Goal: Task Accomplishment & Management: Manage account settings

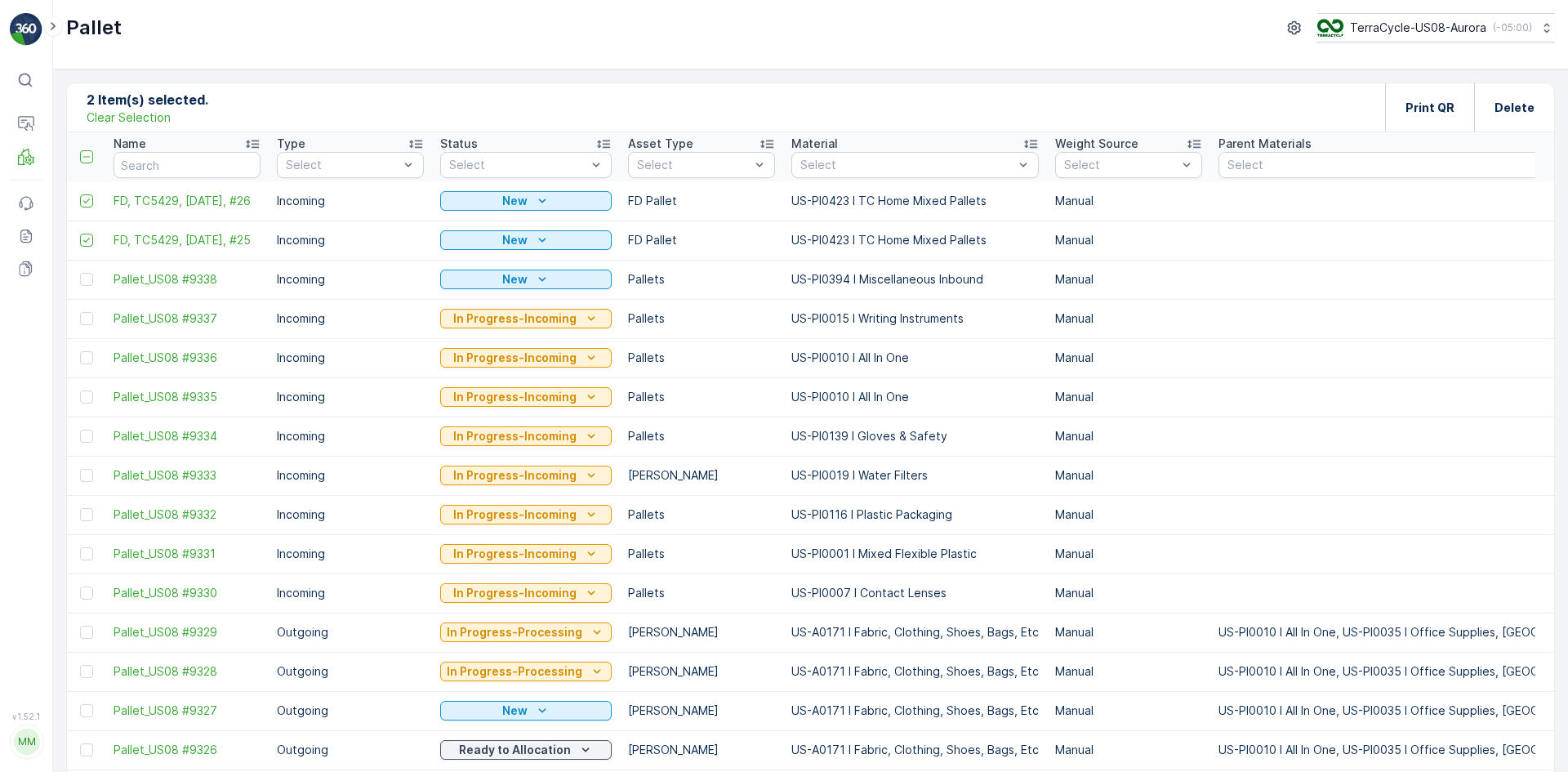
click at [115, 121] on p "Clear Selection" at bounding box center [129, 117] width 85 height 16
click at [204, 166] on input "text" at bounding box center [187, 165] width 147 height 26
type input "9309"
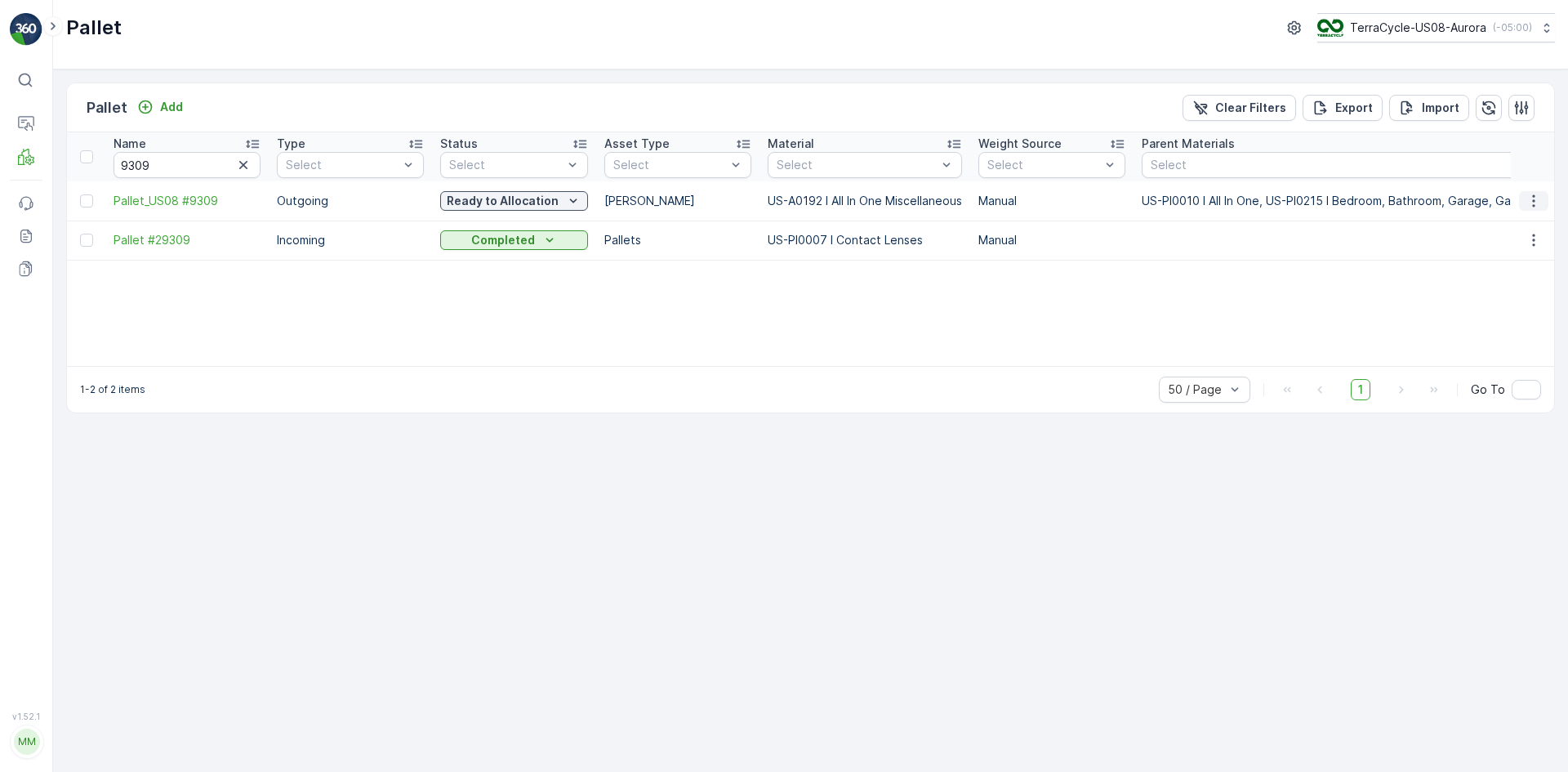
click at [1540, 201] on icon "button" at bounding box center [1534, 200] width 16 height 16
click at [1493, 248] on span "Edit Pallet" at bounding box center [1494, 248] width 55 height 16
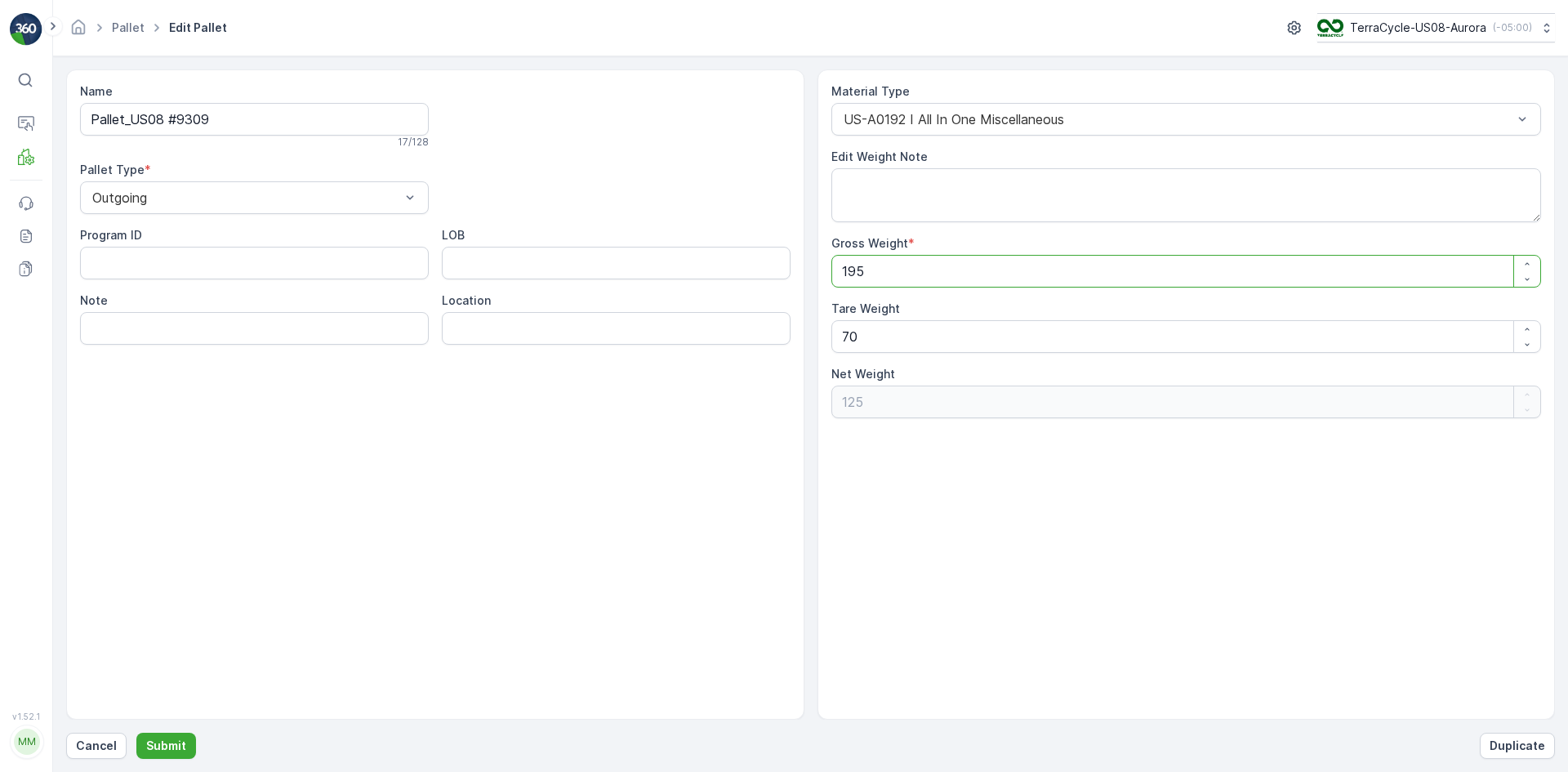
drag, startPoint x: 1053, startPoint y: 276, endPoint x: 555, endPoint y: 220, distance: 501.1
click at [555, 220] on div "Name Pallet_US08 #9309 17 / 128 Pallet Type * Outgoing Program ID LOB Note Loca…" at bounding box center [811, 394] width 1489 height 650
type Weight "0"
click at [103, 742] on p "Cancel" at bounding box center [96, 745] width 41 height 16
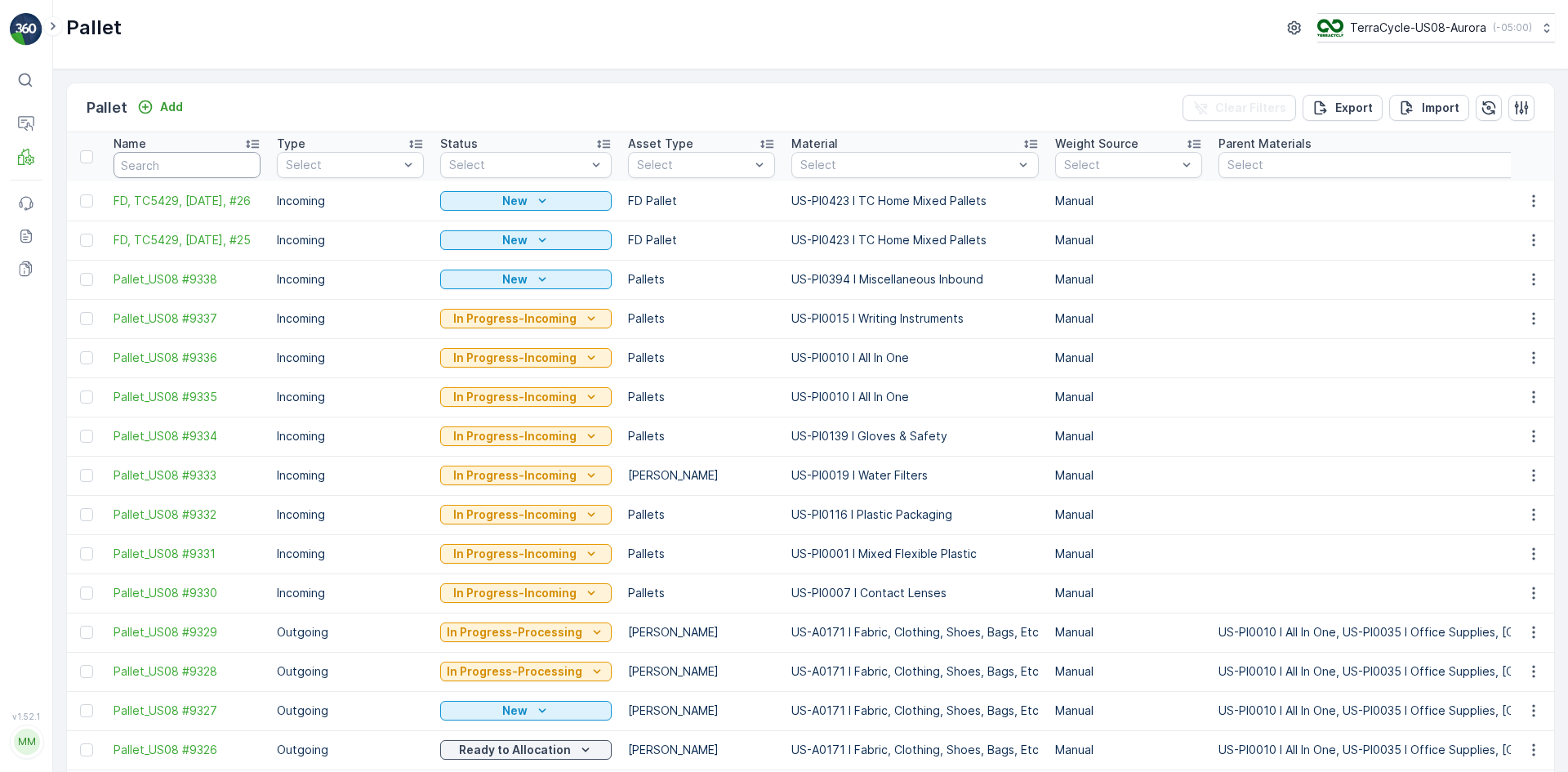
click at [176, 154] on input "text" at bounding box center [187, 165] width 147 height 26
type input "9309"
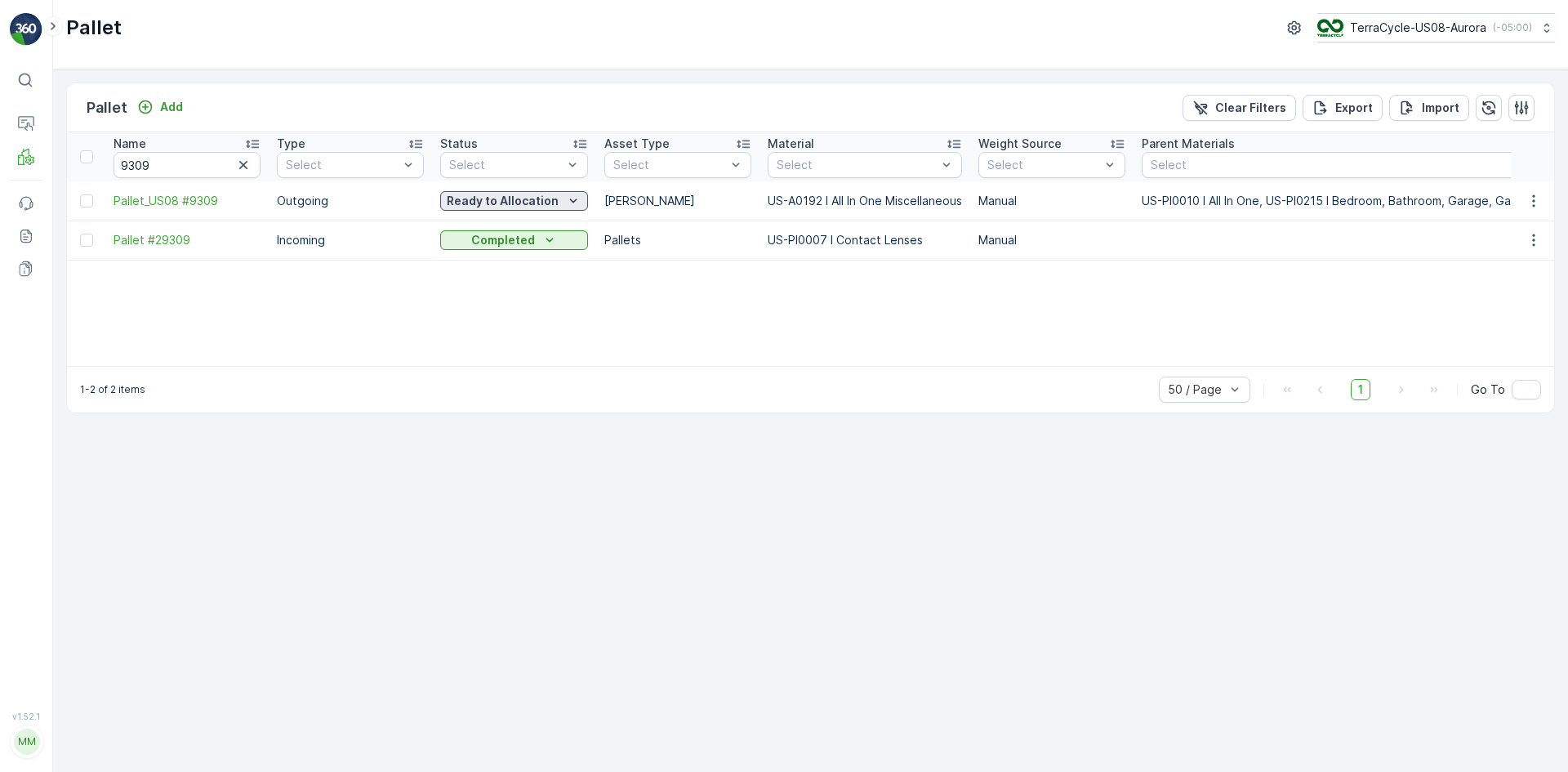
click at [484, 200] on p "Ready to Allocation" at bounding box center [503, 200] width 112 height 16
click at [496, 266] on span "Quarantine" at bounding box center [480, 271] width 60 height 16
click at [478, 202] on p "Ready to Allocation" at bounding box center [503, 200] width 112 height 16
click at [505, 191] on button "Quarantine" at bounding box center [513, 201] width 147 height 20
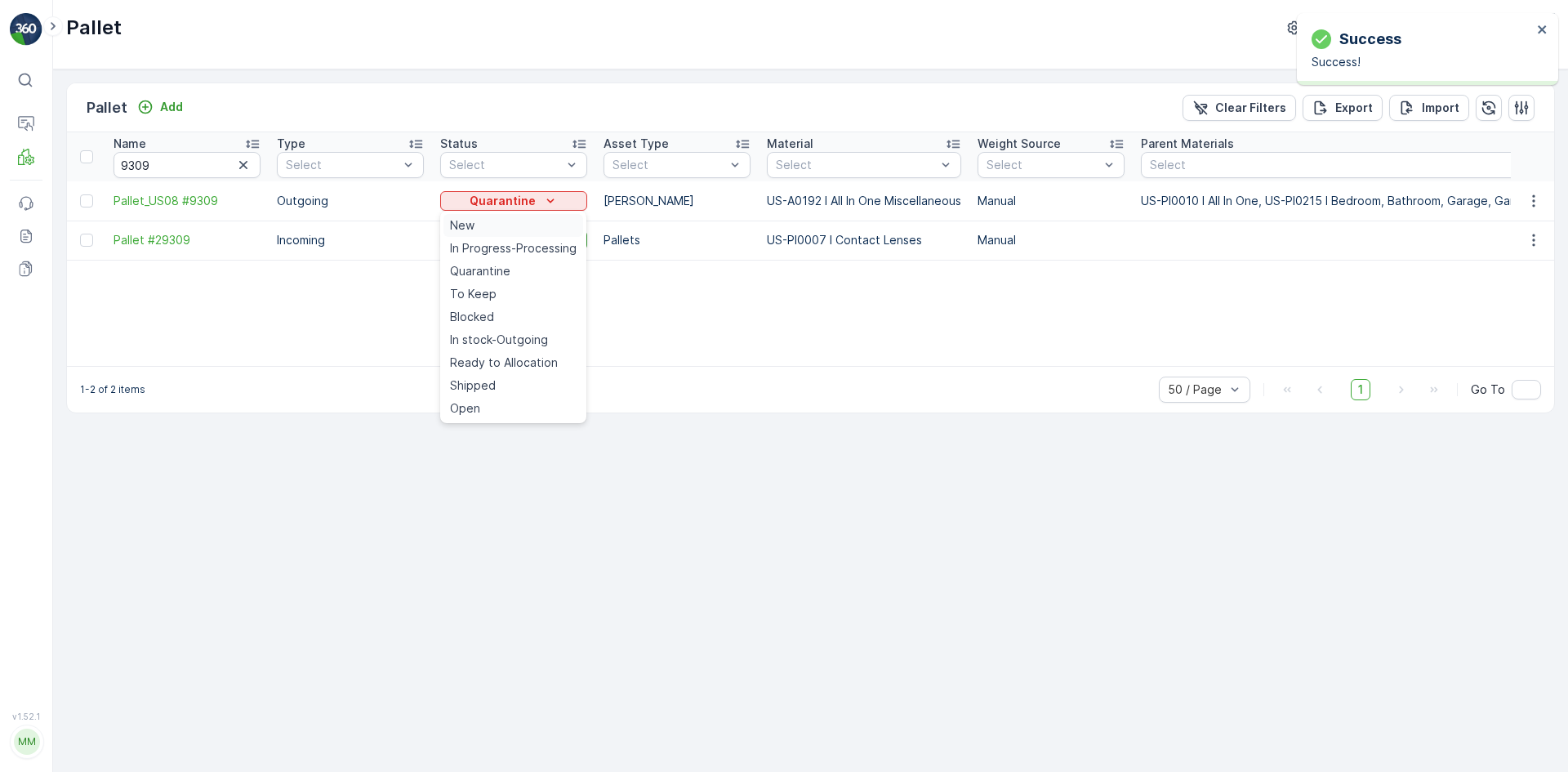
click at [508, 217] on div "New" at bounding box center [513, 225] width 140 height 23
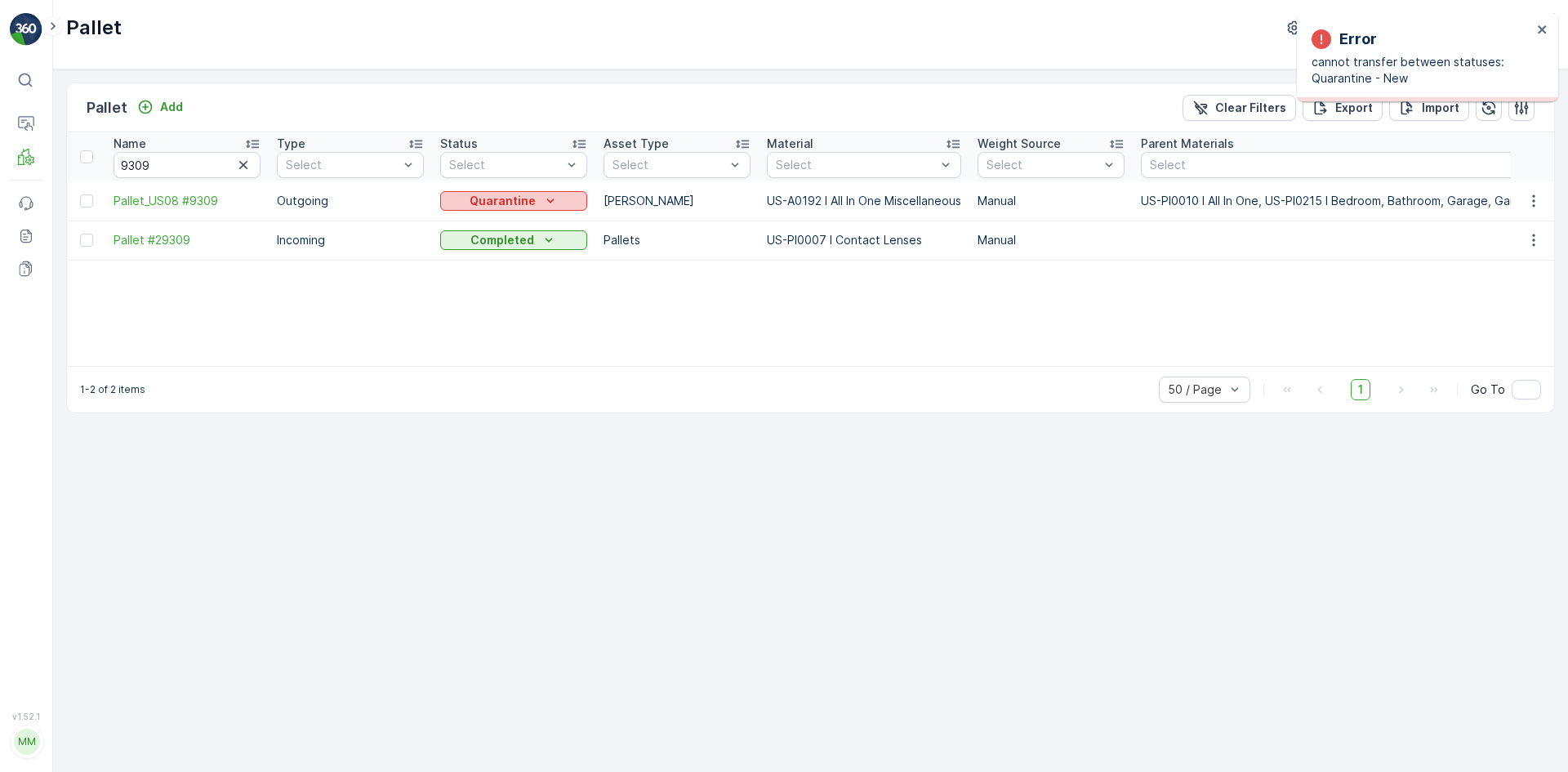
click at [505, 198] on p "Quarantine" at bounding box center [502, 200] width 66 height 16
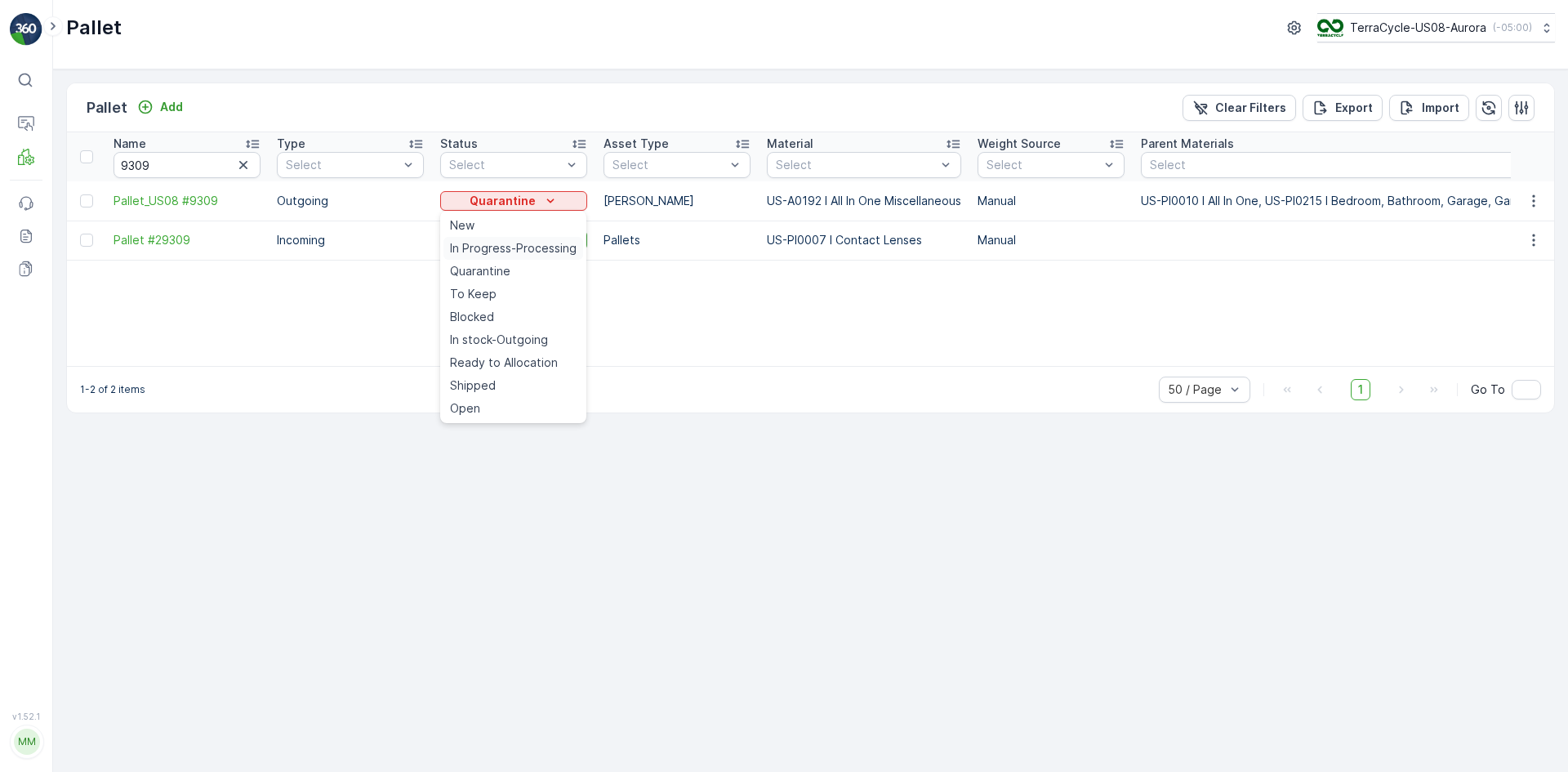
click at [511, 246] on span "In Progress-Processing" at bounding box center [513, 248] width 127 height 16
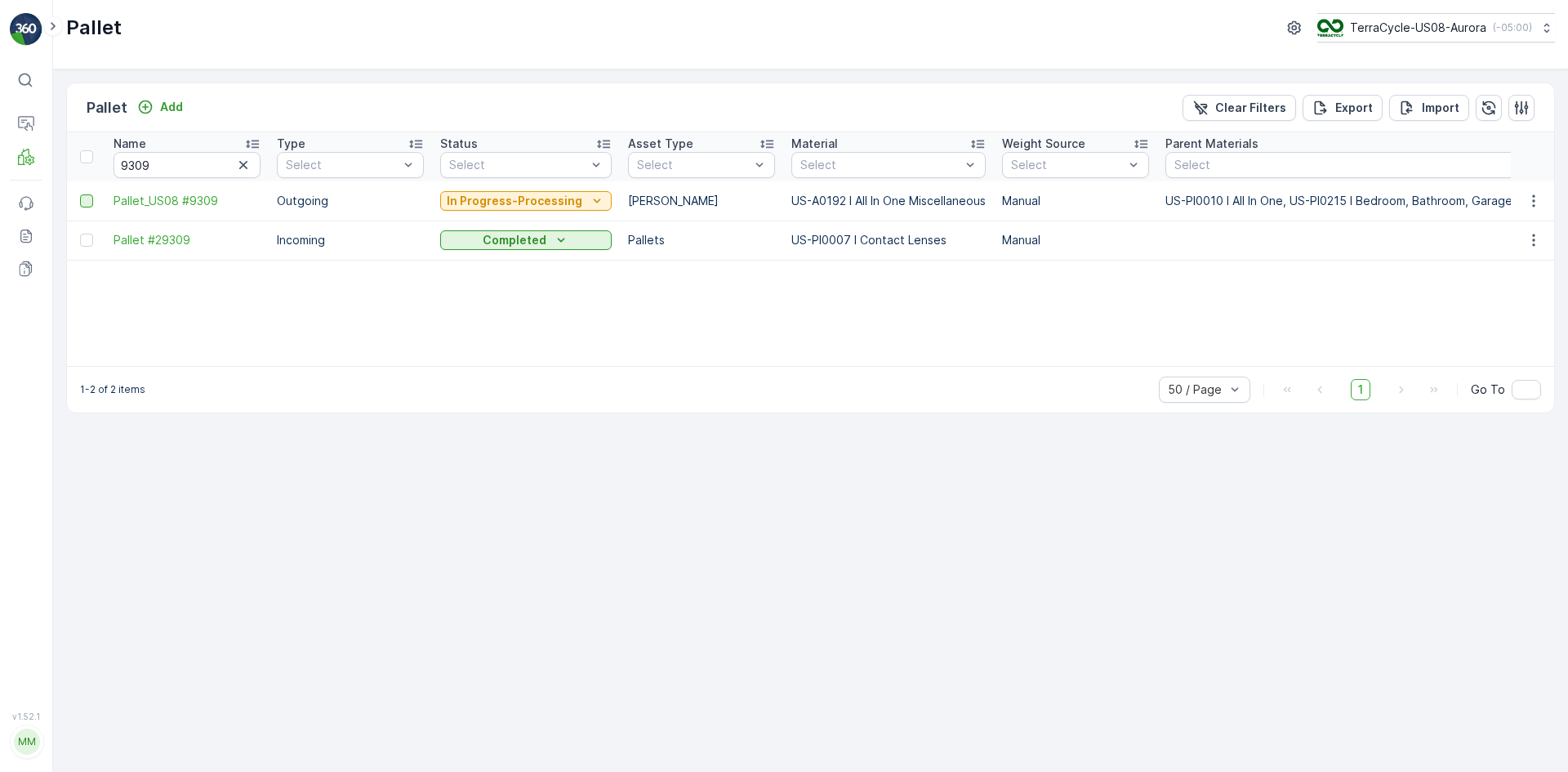
click at [89, 198] on div at bounding box center [86, 200] width 13 height 13
click at [80, 194] on input "checkbox" at bounding box center [80, 194] width 0 height 0
click at [1424, 97] on div "Print QR" at bounding box center [1429, 108] width 49 height 48
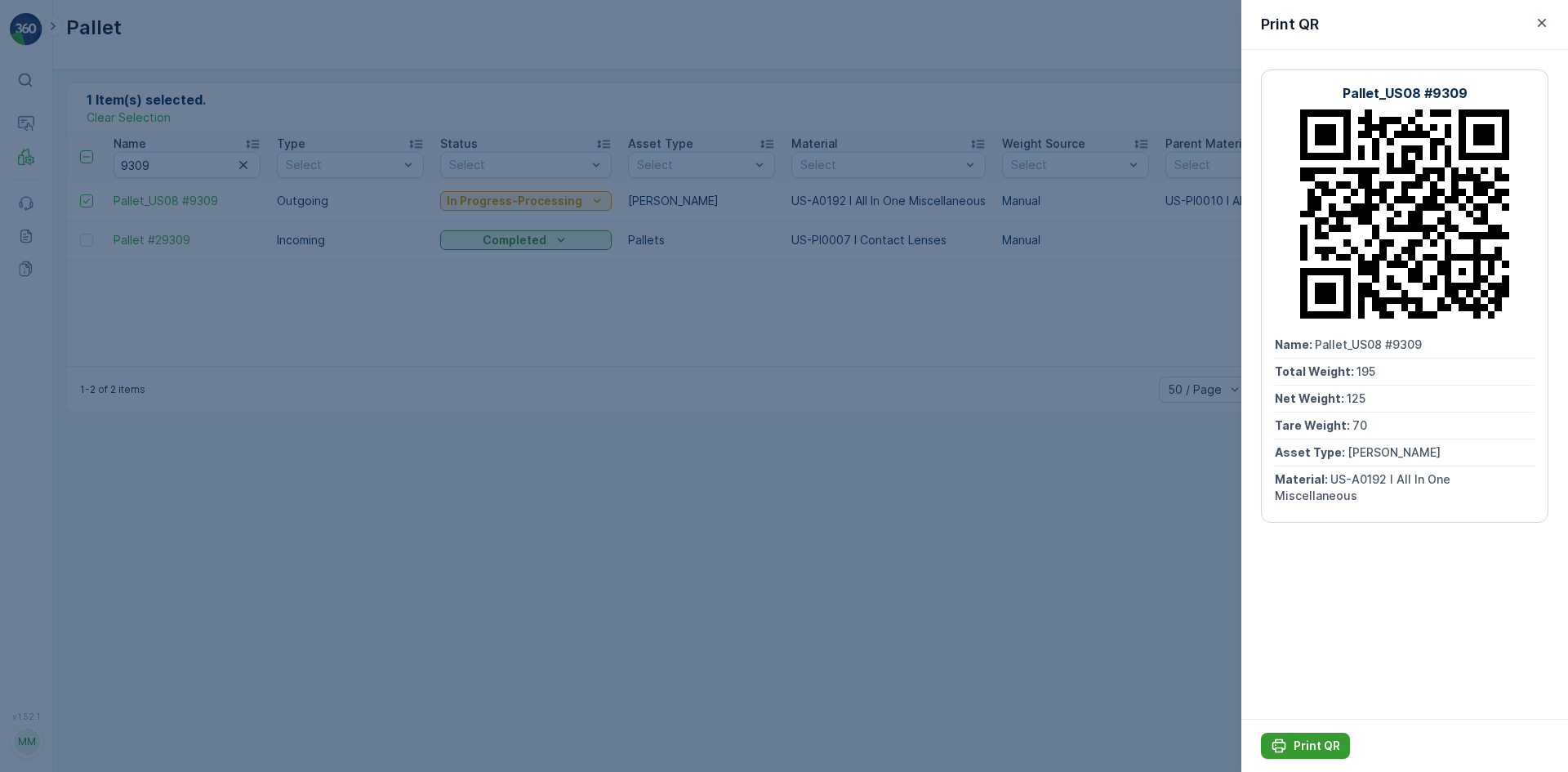
click at [1294, 739] on p "Print QR" at bounding box center [1317, 745] width 47 height 16
click at [821, 156] on div at bounding box center [784, 386] width 1568 height 772
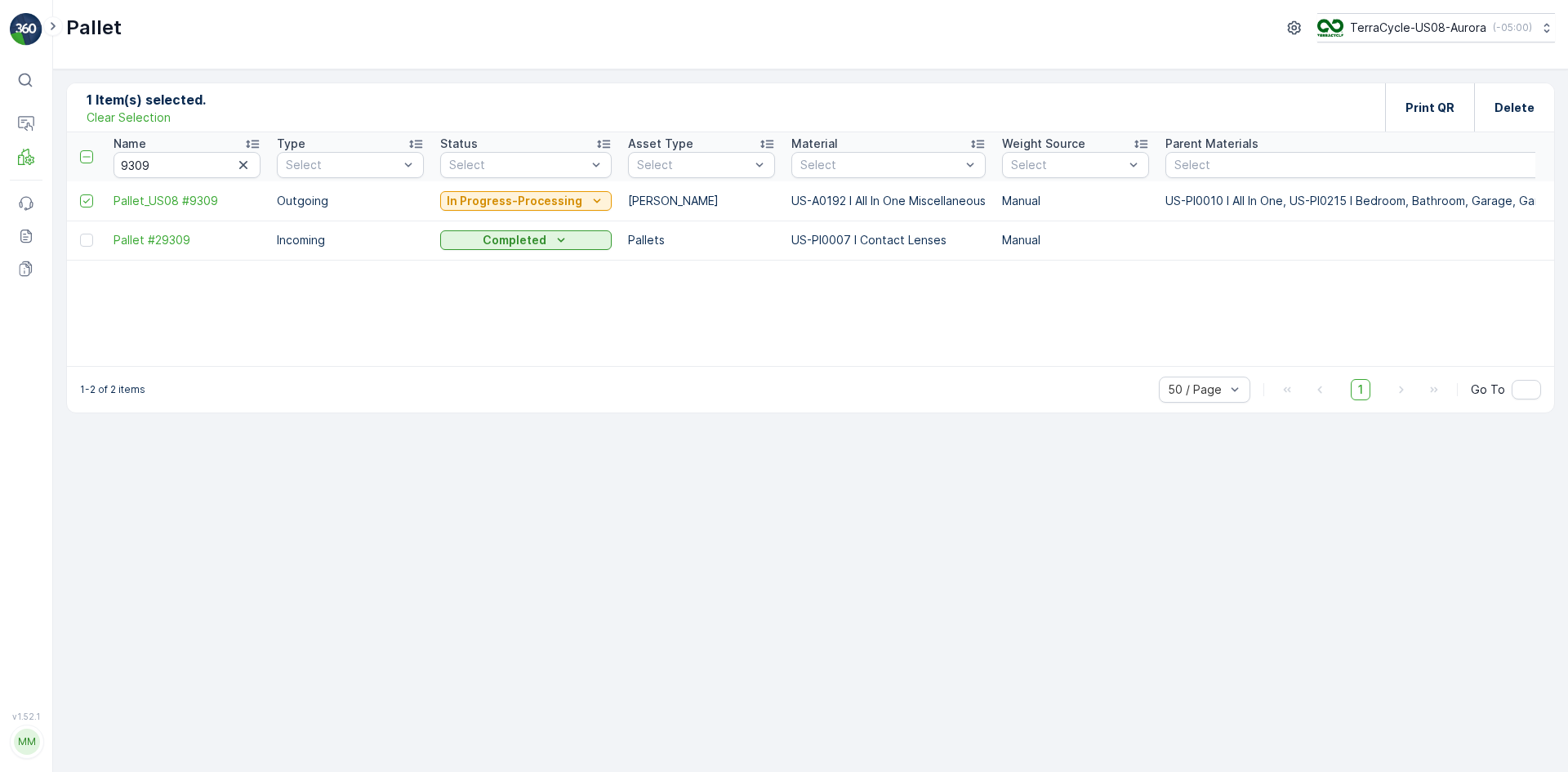
click at [154, 112] on p "Clear Selection" at bounding box center [129, 117] width 85 height 16
drag, startPoint x: 176, startPoint y: 170, endPoint x: 0, endPoint y: 172, distance: 176.0
click at [0, 172] on div "⌘B Operations MRF Events Reports Documents v 1.52.1 MM MRF.US08 Pallet TerraCyc…" at bounding box center [784, 386] width 1568 height 772
click at [367, 41] on div "Pallet TerraCycle-US08-Aurora ( -05:00 )" at bounding box center [811, 28] width 1489 height 29
drag, startPoint x: 204, startPoint y: 159, endPoint x: 0, endPoint y: 225, distance: 214.4
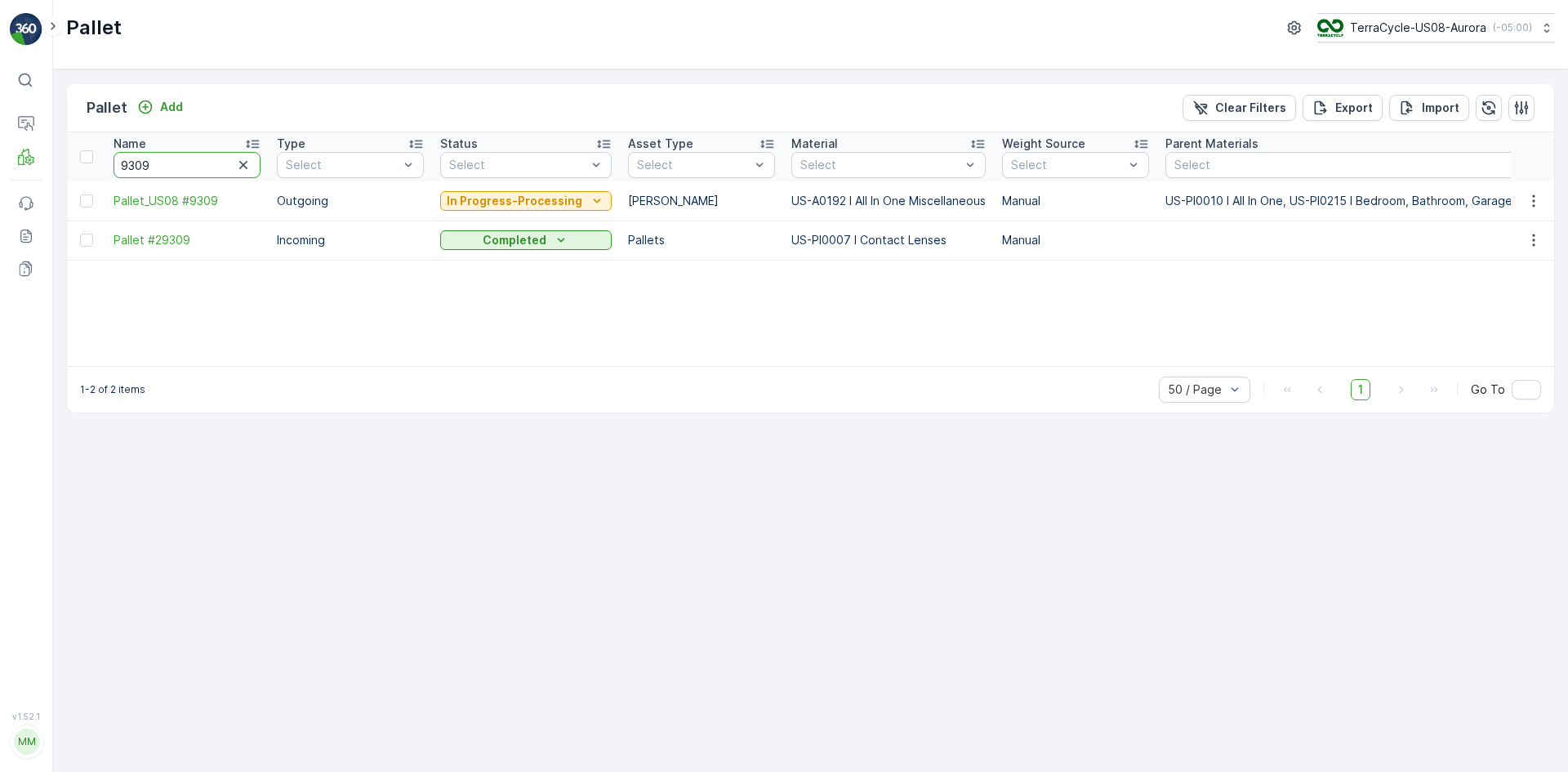
click at [0, 225] on div "⌘B Operations MRF Events Reports Documents v 1.52.1 MM MRF.US08 Pallet TerraCyc…" at bounding box center [784, 386] width 1568 height 772
type input "3854"
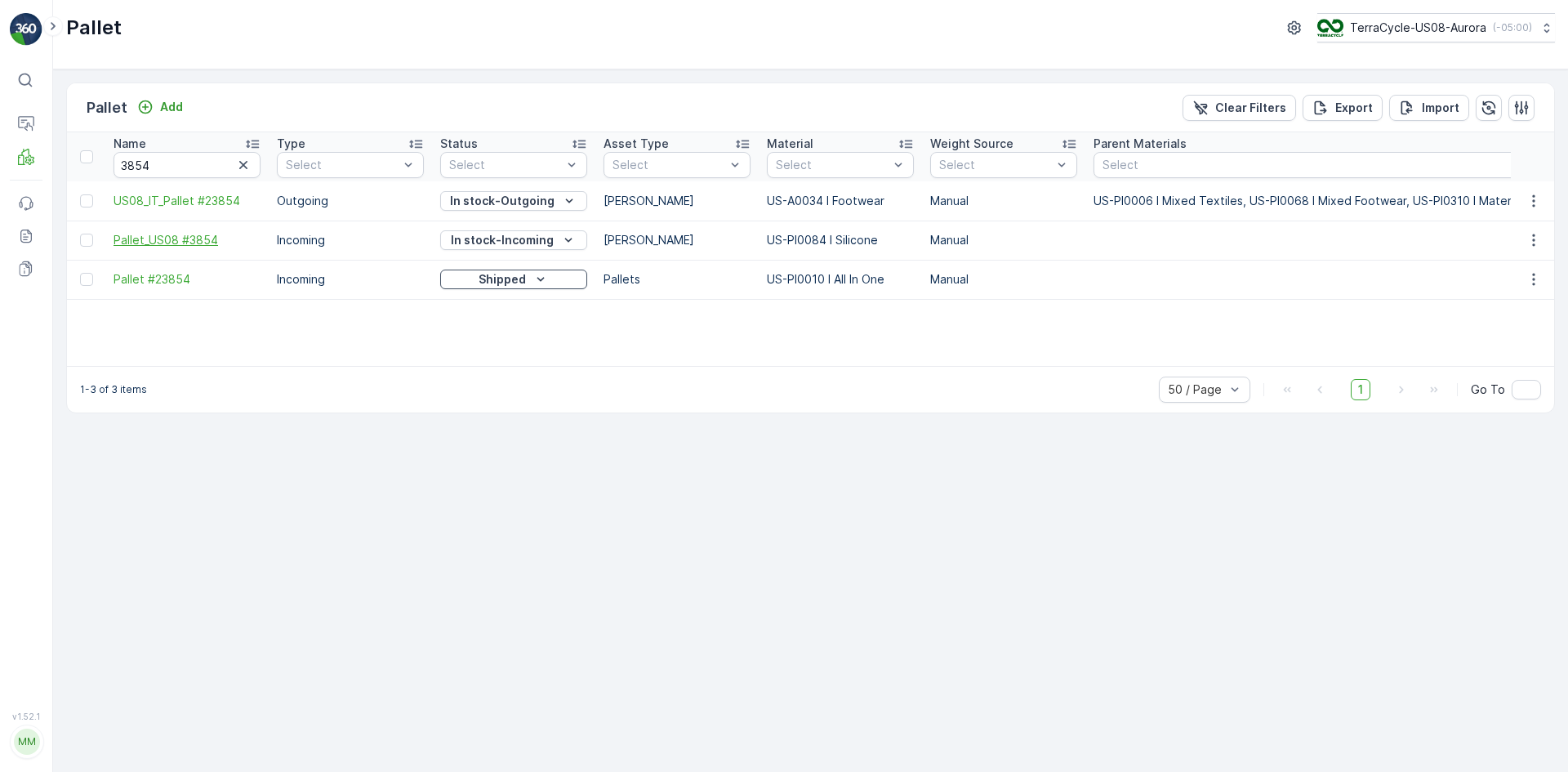
click at [204, 239] on span "Pallet_US08 #3854" at bounding box center [187, 240] width 147 height 16
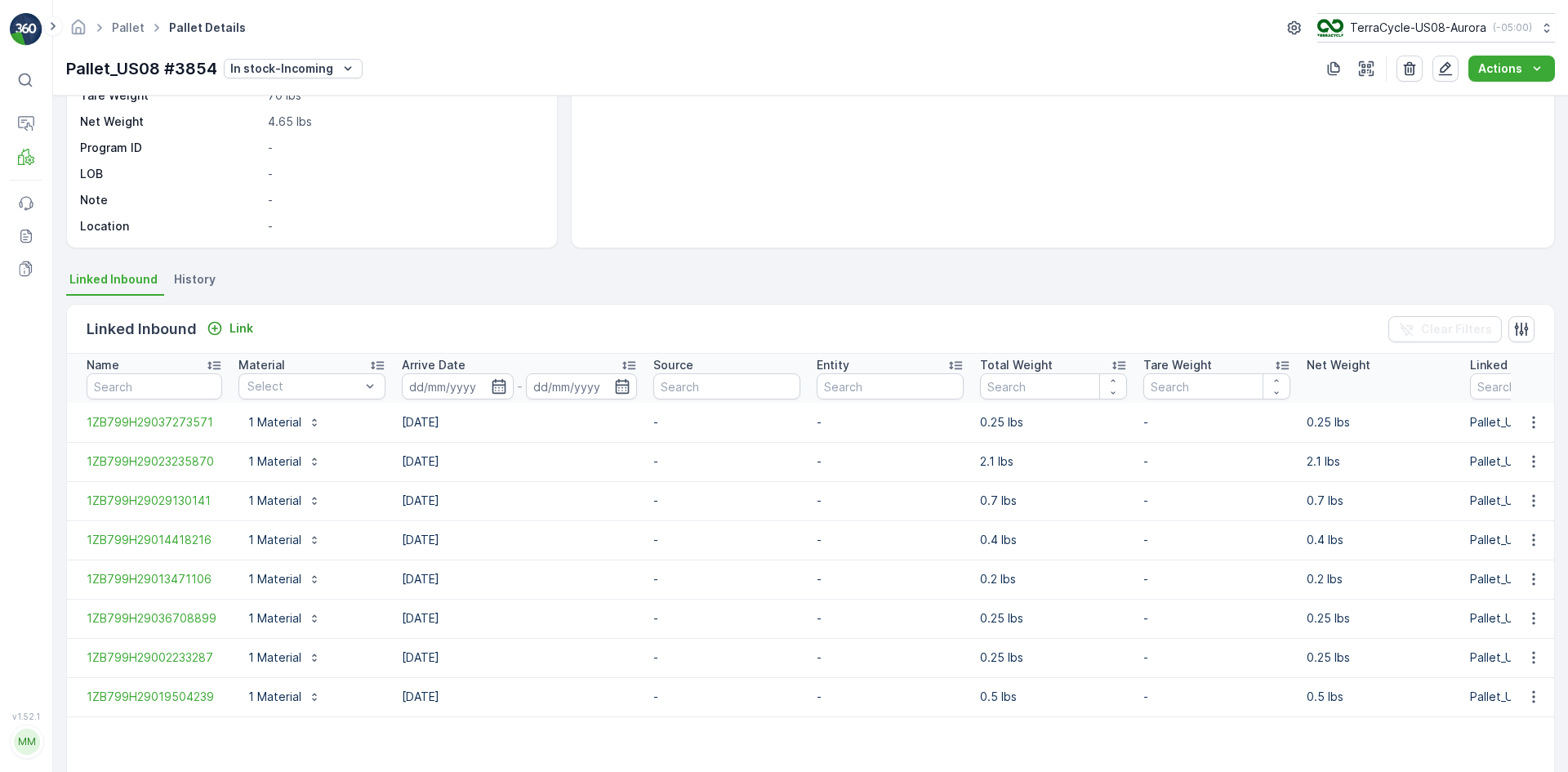
scroll to position [277, 0]
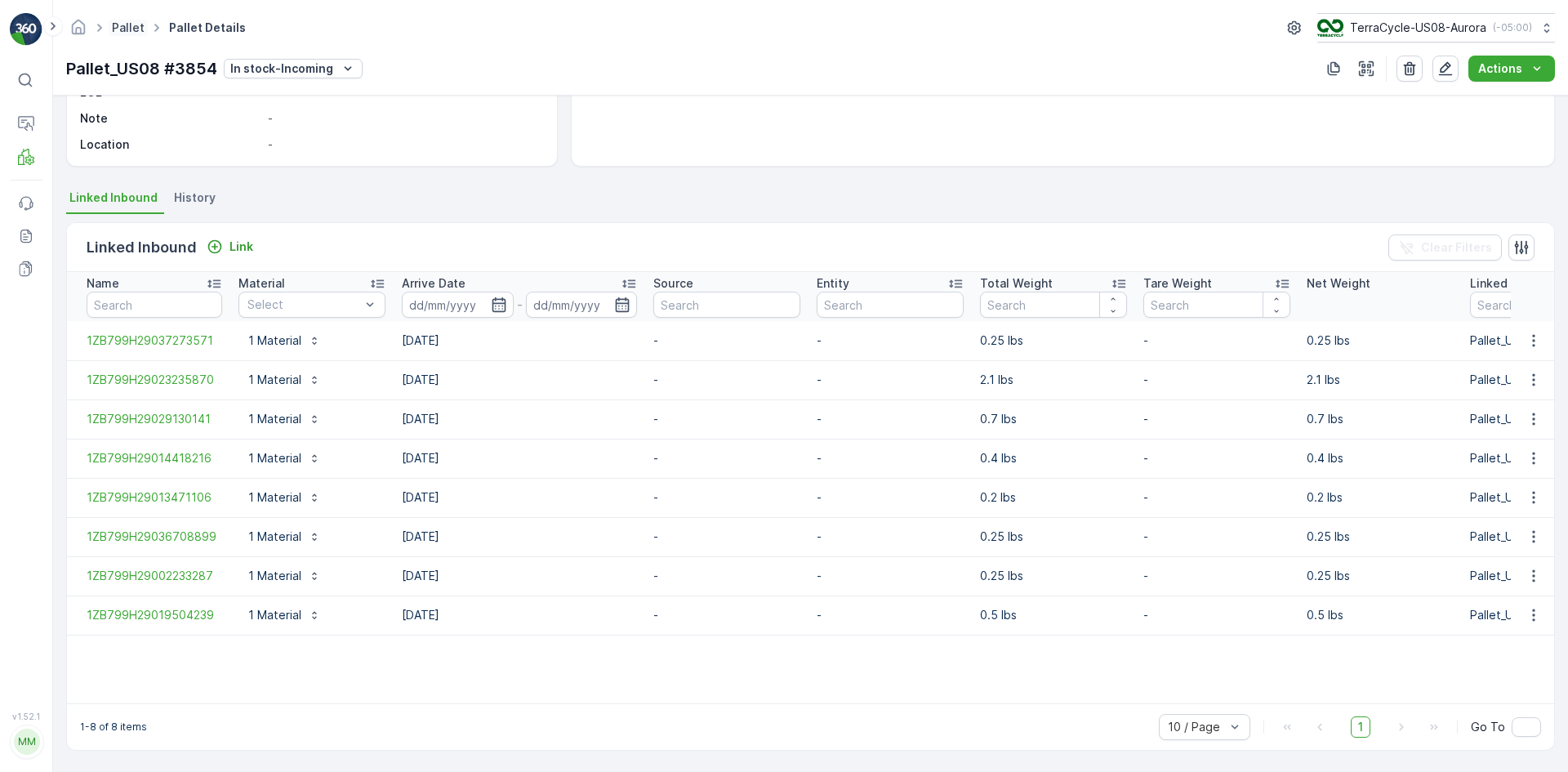
click at [131, 30] on link "Pallet" at bounding box center [129, 28] width 33 height 14
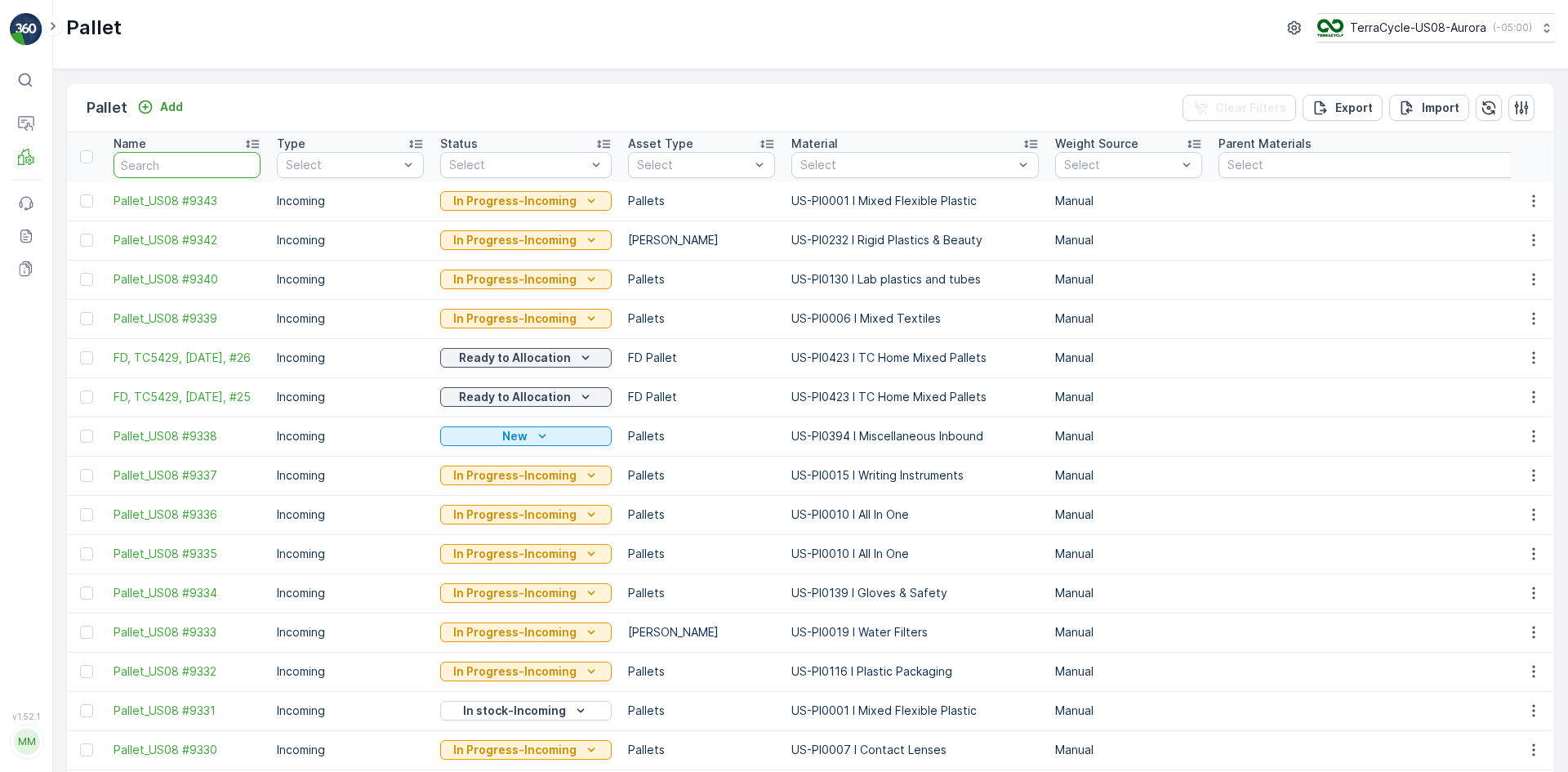
click at [135, 159] on input "text" at bounding box center [187, 165] width 147 height 26
paste input "SO62428"
type input "SO62428"
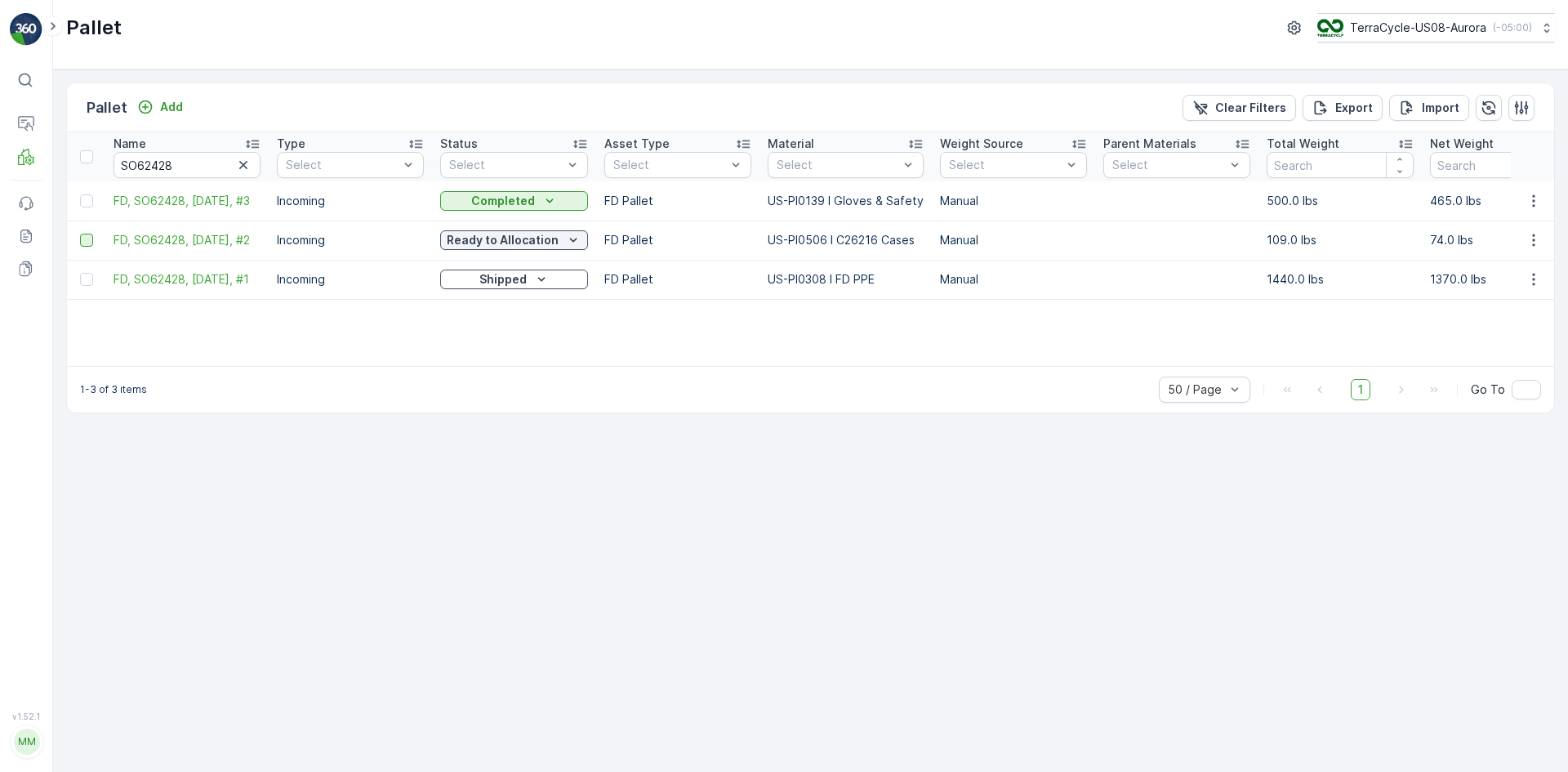
click at [88, 238] on div at bounding box center [86, 240] width 13 height 13
click at [80, 234] on input "checkbox" at bounding box center [80, 234] width 0 height 0
click at [1434, 114] on p "Print QR" at bounding box center [1429, 108] width 49 height 16
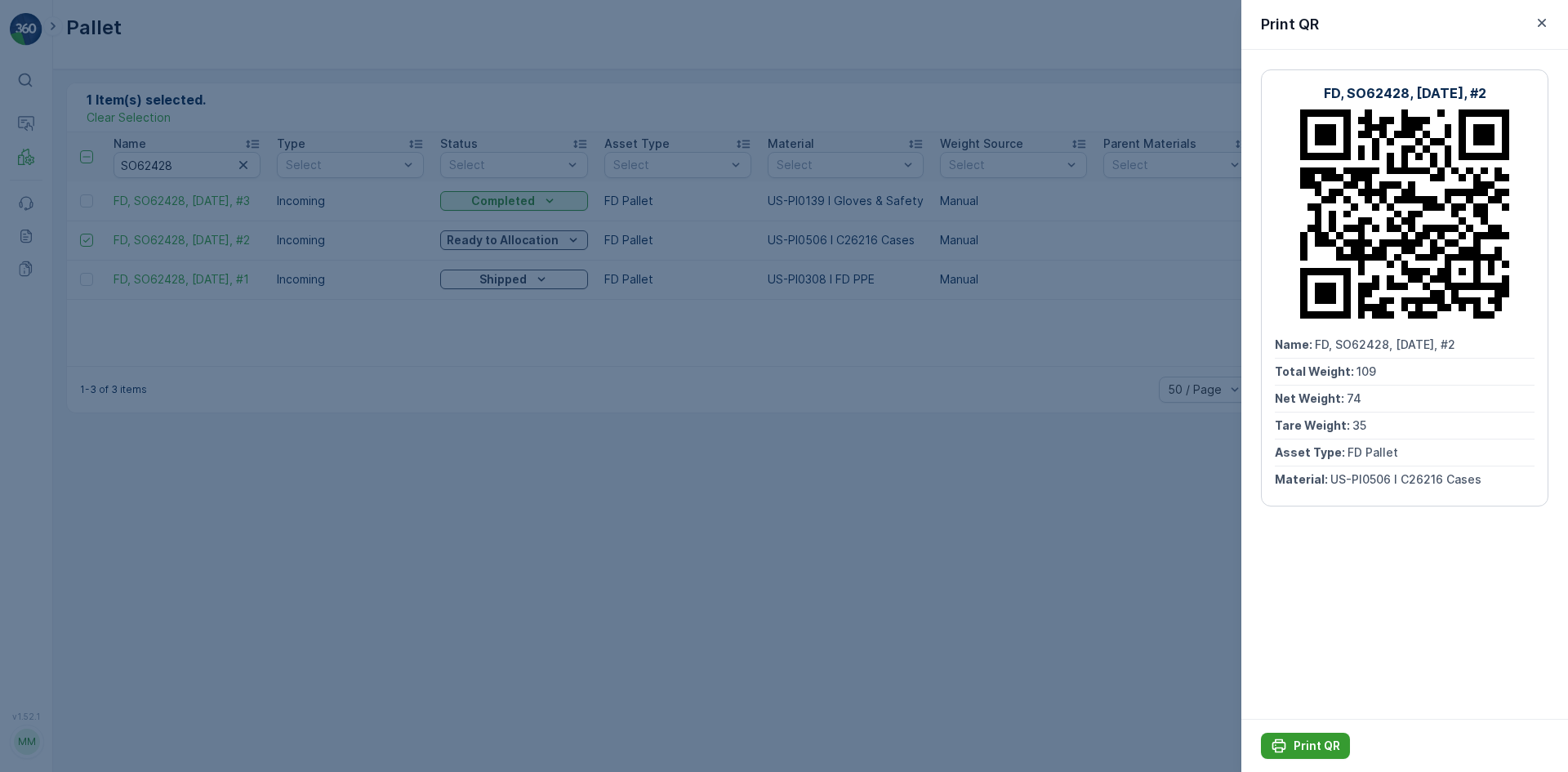
click at [1286, 738] on icon "Print QR" at bounding box center [1278, 745] width 16 height 16
drag, startPoint x: 920, startPoint y: 597, endPoint x: 886, endPoint y: 584, distance: 36.4
click at [918, 596] on div at bounding box center [784, 386] width 1568 height 772
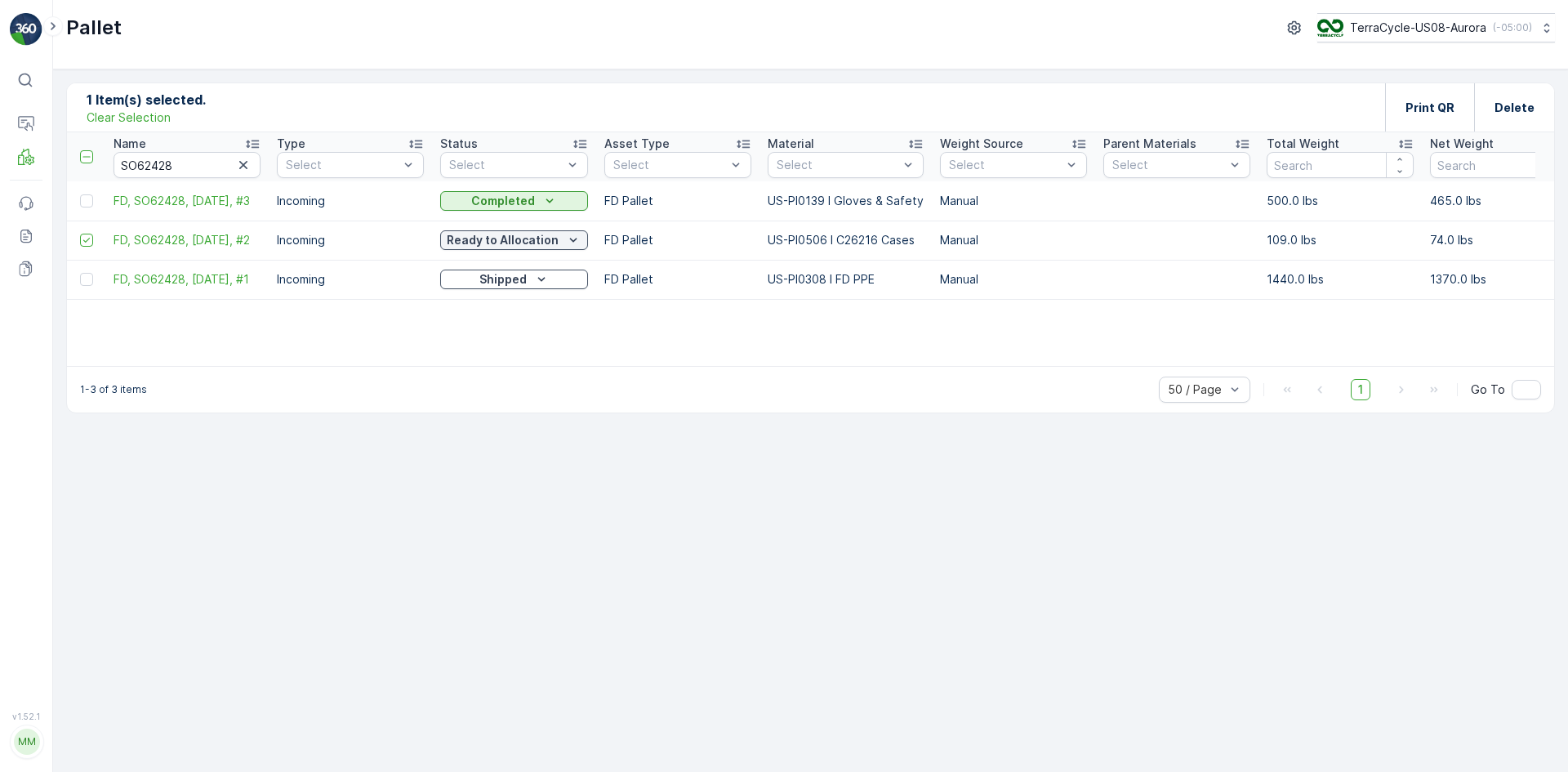
click at [130, 115] on p "Clear Selection" at bounding box center [129, 117] width 85 height 16
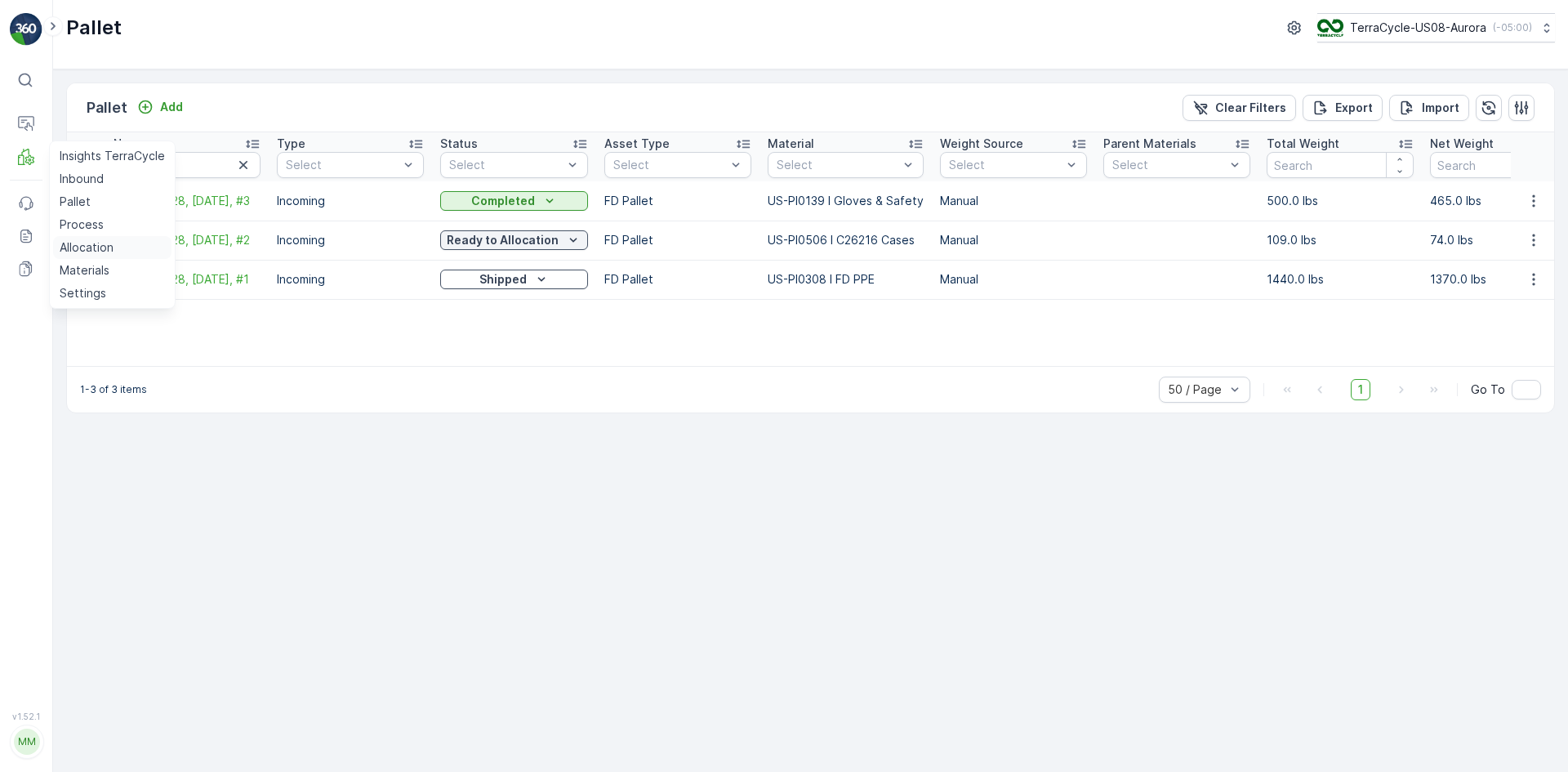
click at [126, 241] on link "Allocation" at bounding box center [112, 248] width 118 height 23
